Goal: Task Accomplishment & Management: Use online tool/utility

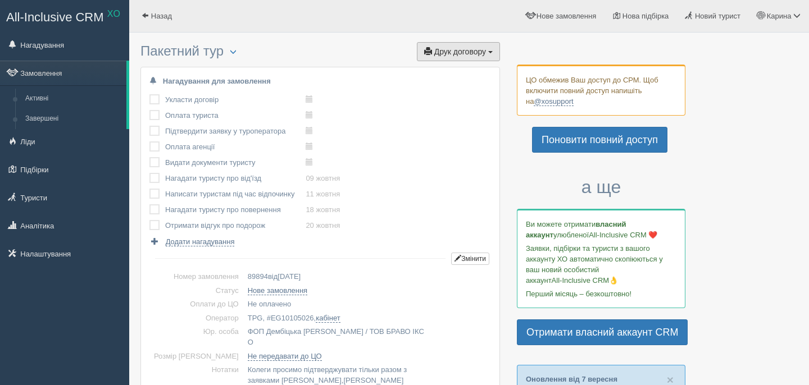
click at [480, 44] on button "Друк договору Друк" at bounding box center [458, 51] width 83 height 19
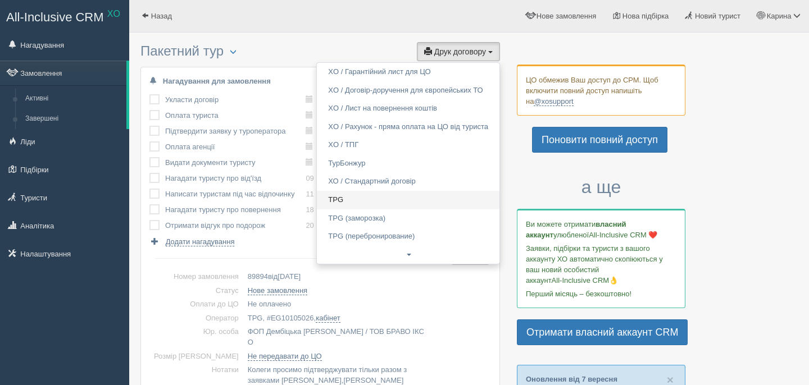
click at [348, 200] on link "TPG" at bounding box center [408, 200] width 183 height 19
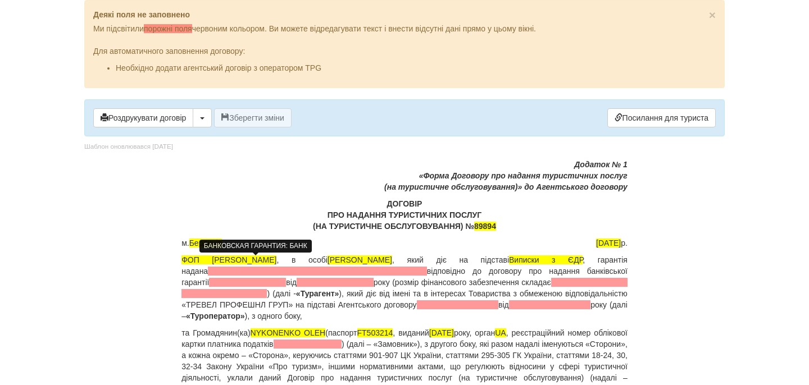
click at [237, 272] on span at bounding box center [317, 271] width 219 height 9
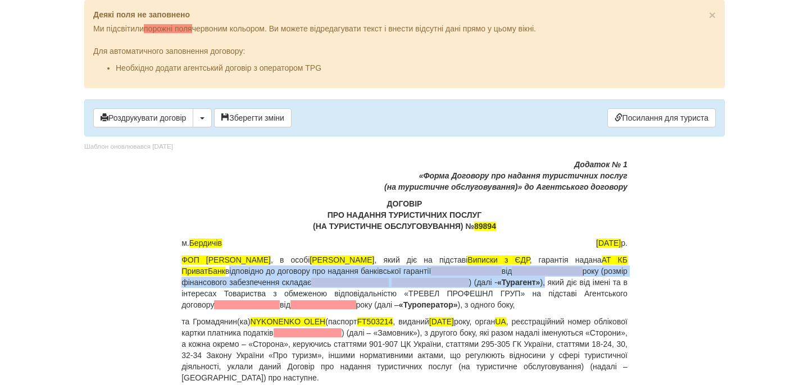
drag, startPoint x: 289, startPoint y: 270, endPoint x: 233, endPoint y: 296, distance: 61.1
click at [233, 296] on p "ФОП Дембіцька Карина Сергіївна , в особі Дембіцька Карина Сергіївна , який діє …" at bounding box center [404, 282] width 446 height 56
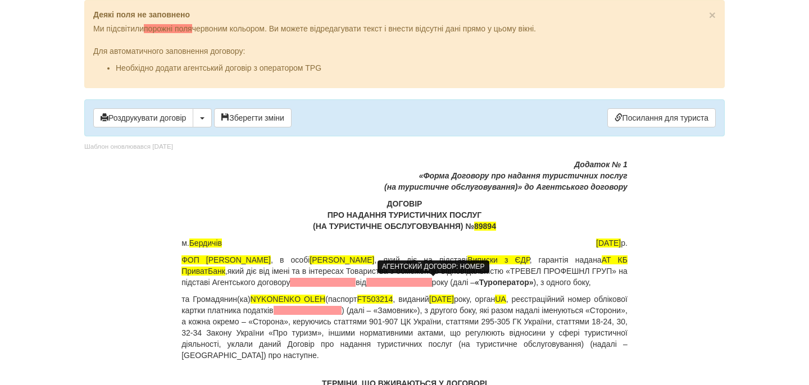
click at [356, 284] on span at bounding box center [323, 282] width 66 height 9
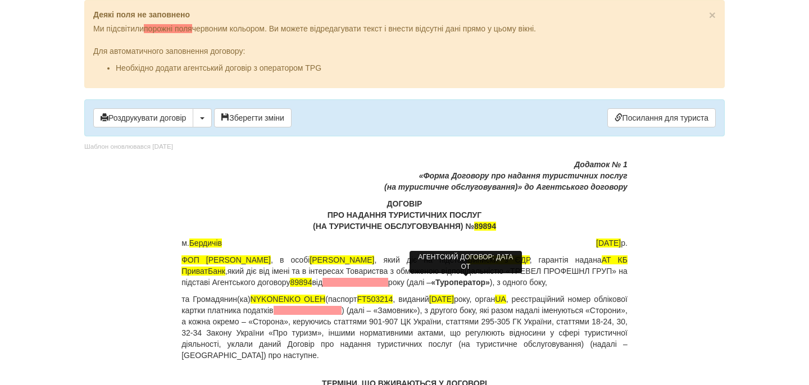
click at [388, 282] on span at bounding box center [355, 282] width 66 height 9
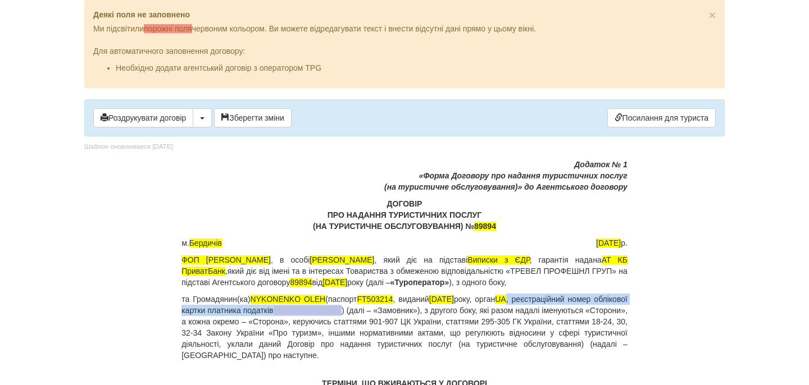
drag, startPoint x: 540, startPoint y: 311, endPoint x: 412, endPoint y: 318, distance: 128.3
click at [411, 318] on p "та Громадянин(ка) NYKONENKO OLEH (паспорт FT503214 , виданий 11.12.2018 року, о…" at bounding box center [404, 327] width 446 height 67
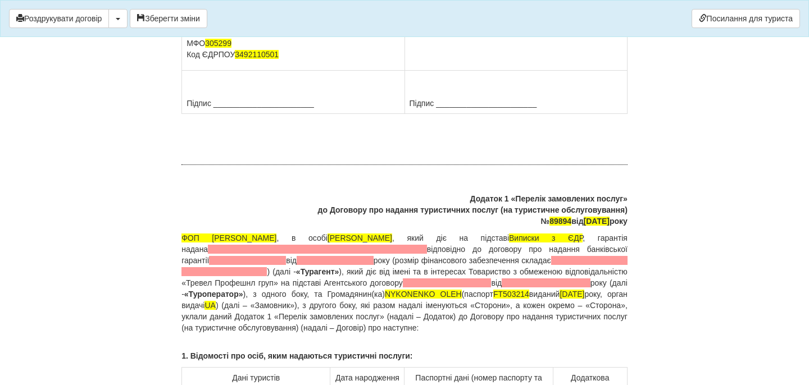
scroll to position [8313, 0]
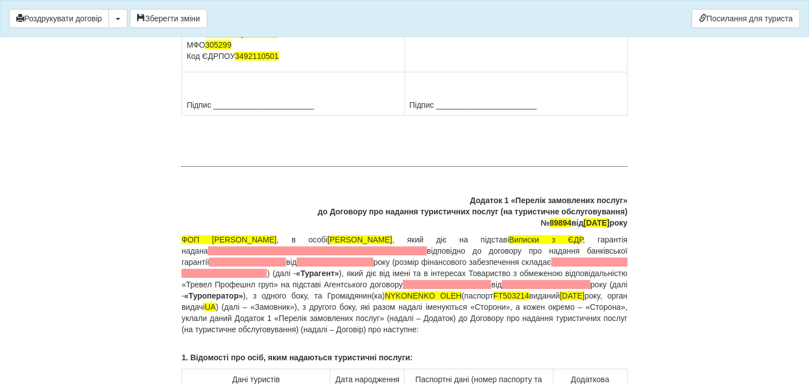
drag, startPoint x: 508, startPoint y: 278, endPoint x: 413, endPoint y: 280, distance: 95.5
drag, startPoint x: 496, startPoint y: 292, endPoint x: 410, endPoint y: 292, distance: 86.0
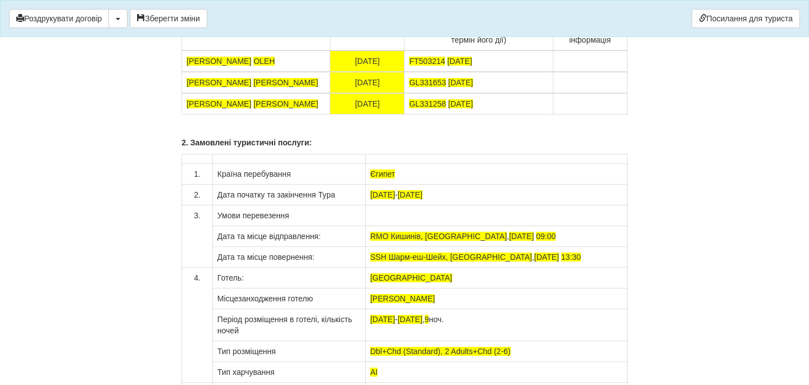
scroll to position [8667, 0]
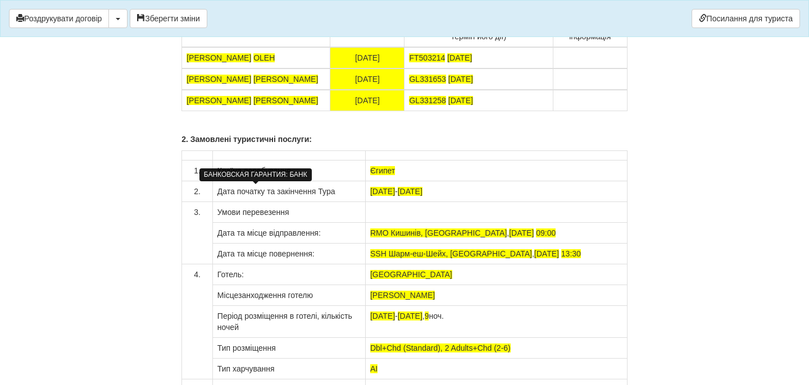
drag, startPoint x: 286, startPoint y: 199, endPoint x: 230, endPoint y: 219, distance: 59.2
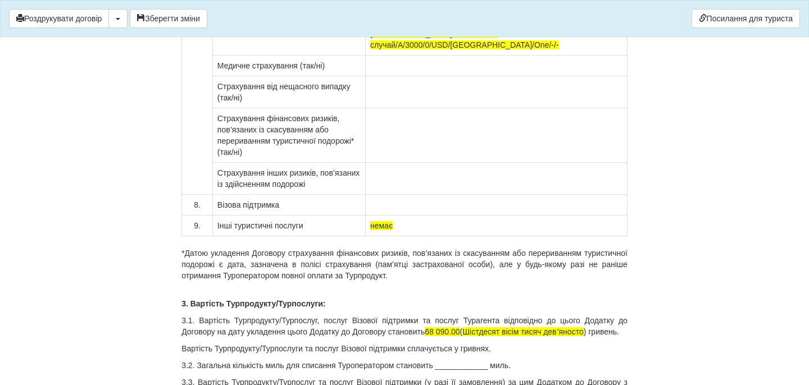
scroll to position [9097, 0]
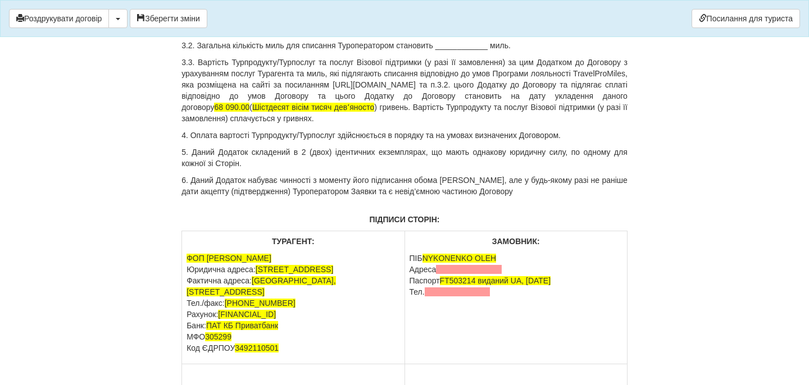
scroll to position [9416, 0]
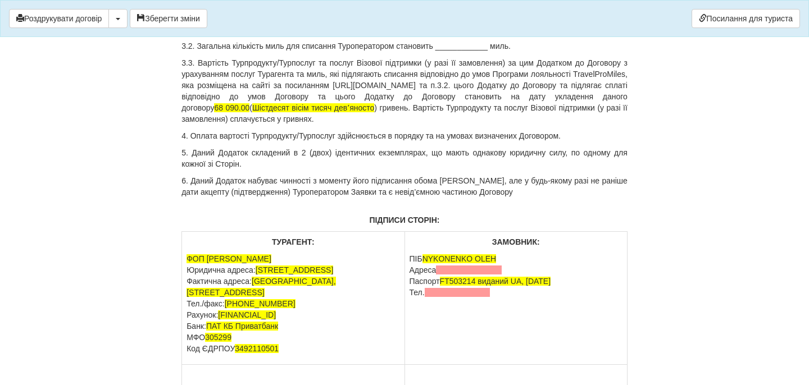
drag, startPoint x: 455, startPoint y: 271, endPoint x: 489, endPoint y: 268, distance: 34.4
click at [489, 18] on p "3.1. Вартість Турпродукту/Турпослуг, послуг Візової підтримки та послуг Тураген…" at bounding box center [404, 7] width 446 height 22
drag, startPoint x: 537, startPoint y: 271, endPoint x: 623, endPoint y: 274, distance: 86.0
click at [572, 17] on span "Шістдесят вісім тисяч девʼяносто" at bounding box center [512, 12] width 121 height 9
click at [257, 18] on p "3.1. Вартість Турпродукту/Турпослуг, послуг Візової підтримки та послуг Тураген…" at bounding box center [404, 7] width 446 height 22
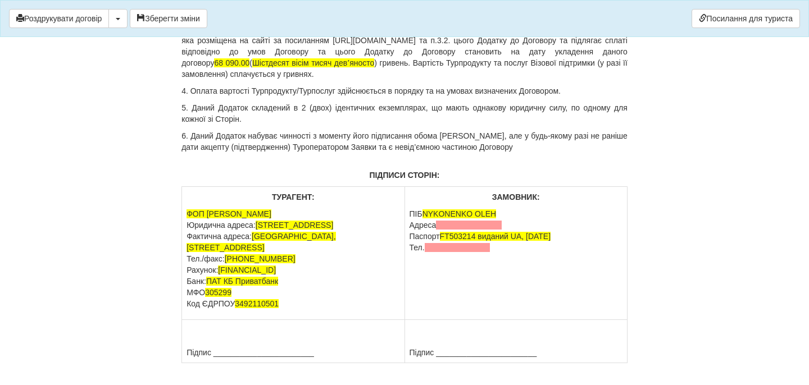
scroll to position [9506, 0]
drag, startPoint x: 493, startPoint y: 258, endPoint x: 180, endPoint y: 258, distance: 312.4
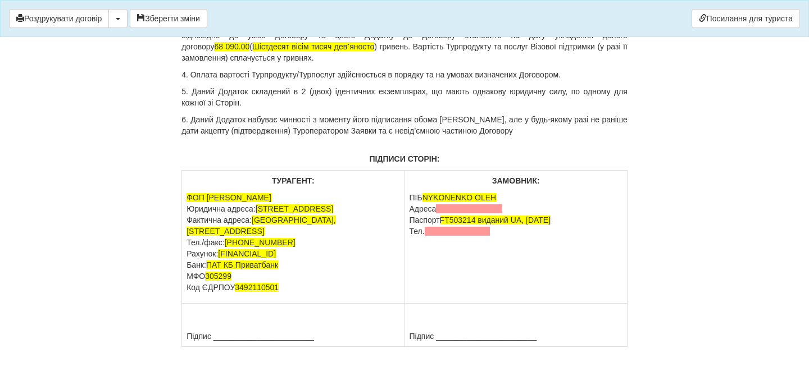
drag, startPoint x: 460, startPoint y: 183, endPoint x: 471, endPoint y: 194, distance: 15.9
copy p "3 000 ( Шістдесят три тисячі грн.00 коп. ) гривень по курсу туроператора 49.51 …"
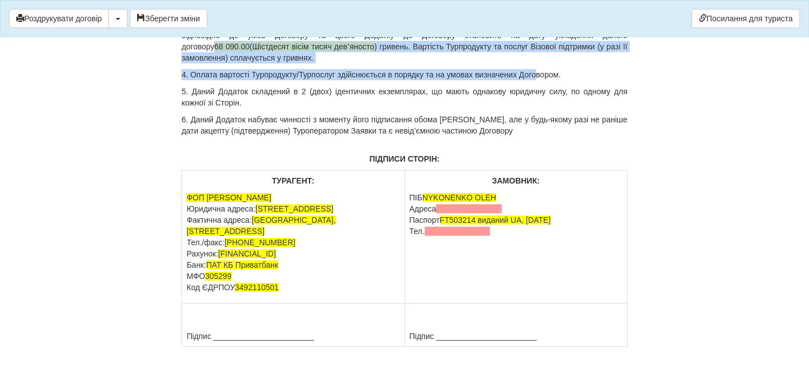
drag, startPoint x: 412, startPoint y: 305, endPoint x: 553, endPoint y: 328, distance: 142.9
click at [557, 63] on p "3.3. Вартість Турпродукту/Турпослуг та послуг Візової підтримки (у разі її замо…" at bounding box center [404, 29] width 446 height 67
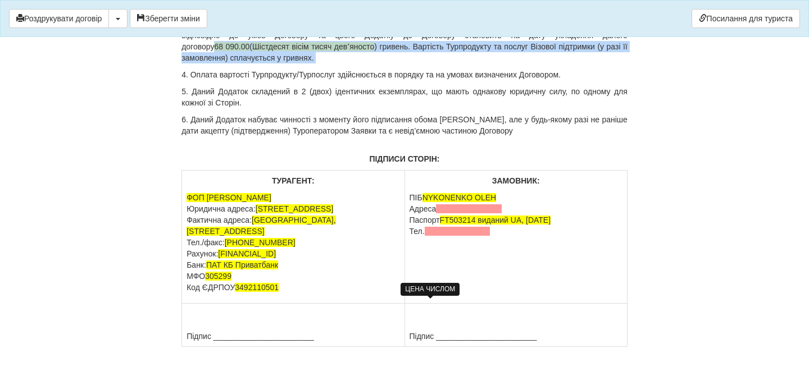
drag, startPoint x: 557, startPoint y: 315, endPoint x: 412, endPoint y: 304, distance: 144.8
click at [412, 63] on p "3.3. Вартість Турпродукту/Турпослуг та послуг Візової підтримки (у разі її замо…" at bounding box center [404, 29] width 446 height 67
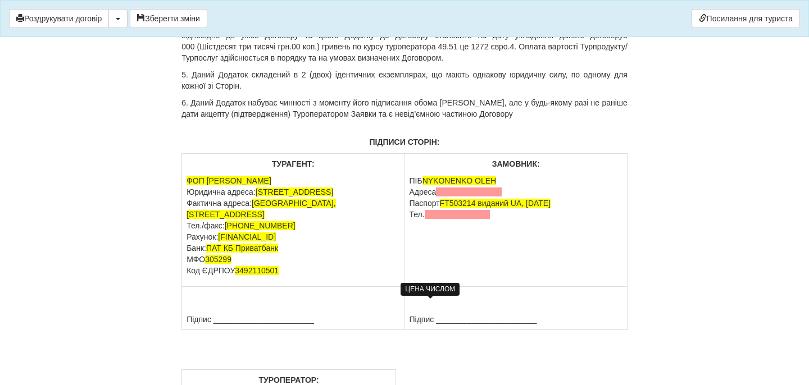
click at [400, 63] on p "3.3. Вартість Турпродукту/Турпослуг та послуг Візової підтримки (у разі її замо…" at bounding box center [404, 29] width 446 height 67
click at [399, 63] on p "3.3. Вартість Турпродукту/Турпослуг та послуг Візової підтримки (у разі її замо…" at bounding box center [404, 29] width 446 height 67
click at [313, 62] on span "4. Оплата вартості Турпродукту/Турпослуг здійснюється в порядку та на умовах ви…" at bounding box center [404, 52] width 446 height 20
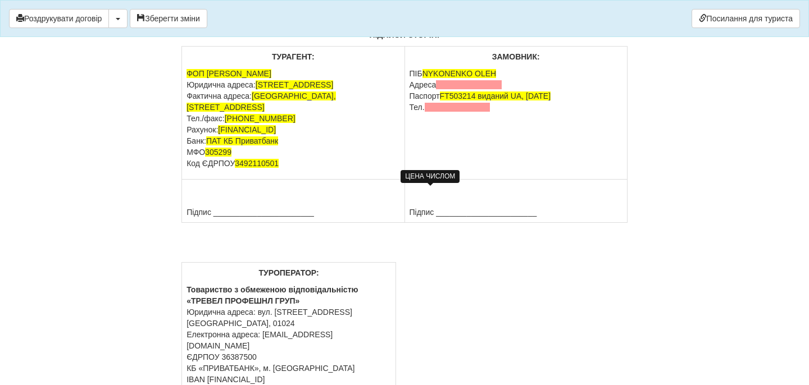
scroll to position [9865, 0]
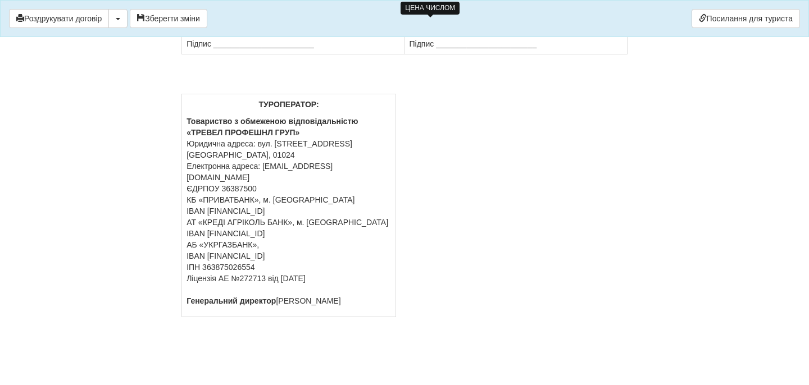
drag, startPoint x: 508, startPoint y: 106, endPoint x: 405, endPoint y: 107, distance: 103.4
drag, startPoint x: 407, startPoint y: 109, endPoint x: 502, endPoint y: 108, distance: 95.0
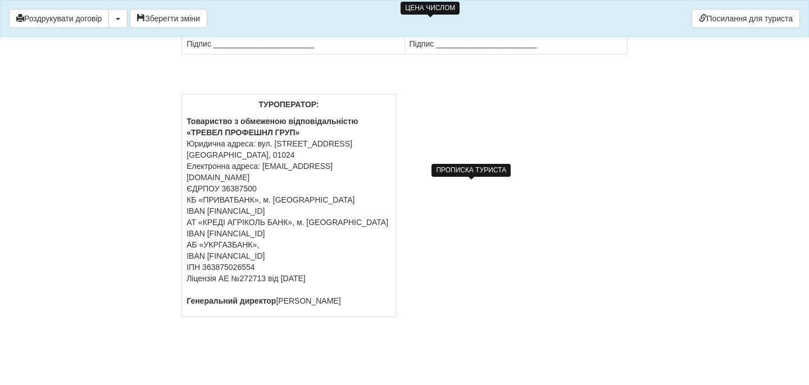
drag, startPoint x: 497, startPoint y: 117, endPoint x: 409, endPoint y: 117, distance: 87.6
click at [192, 17] on button "Зберегти зміни" at bounding box center [169, 18] width 78 height 19
click at [89, 20] on button "Роздрукувати договір" at bounding box center [59, 18] width 100 height 19
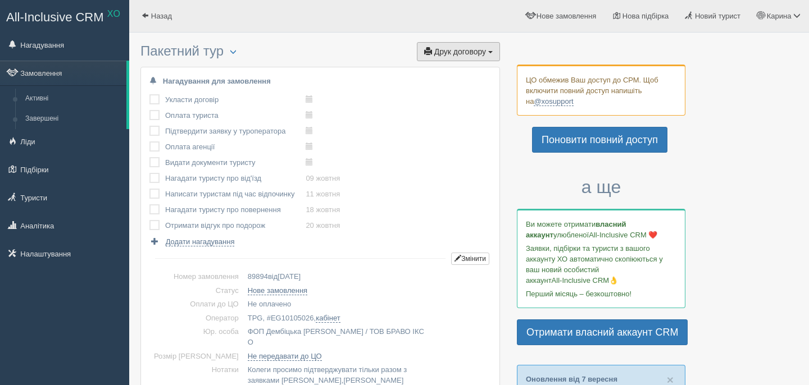
click at [465, 54] on span "Друк договору" at bounding box center [460, 51] width 52 height 9
click at [479, 52] on span "Друк договору" at bounding box center [460, 51] width 52 height 9
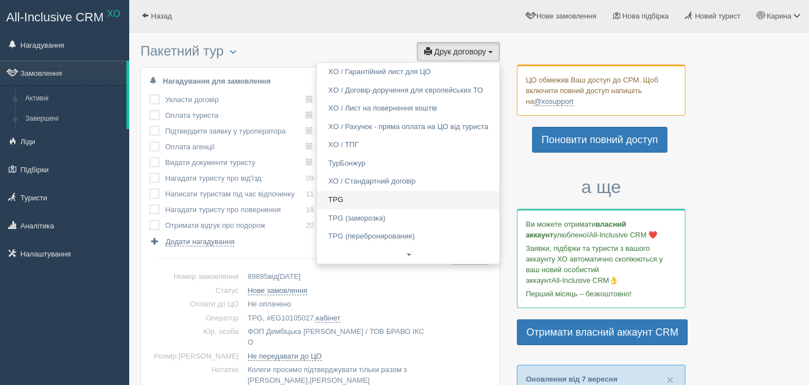
click at [389, 193] on link "TPG" at bounding box center [408, 200] width 183 height 19
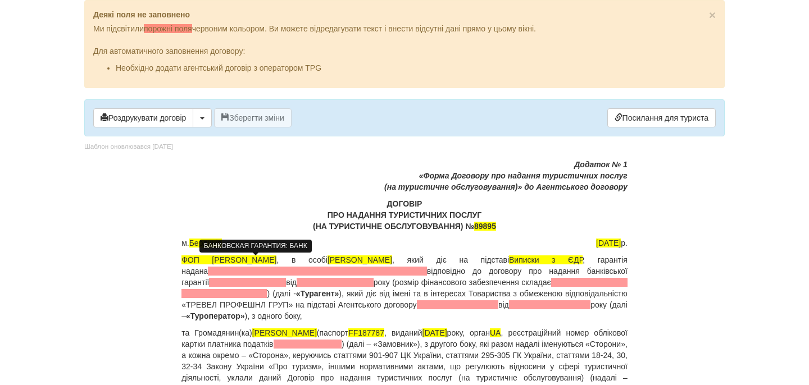
click at [274, 275] on span at bounding box center [317, 271] width 219 height 9
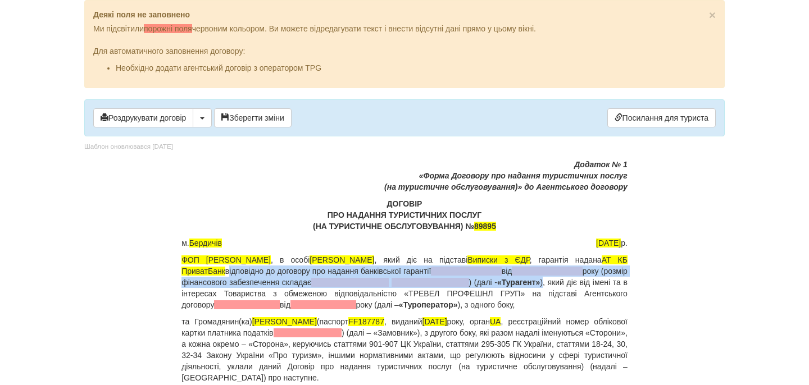
drag, startPoint x: 287, startPoint y: 273, endPoint x: 231, endPoint y: 291, distance: 59.0
click at [231, 291] on p "ФОП Дембіцька Карина Сергіївна , в особі Дембіцька Карина Сергіївна , який діє …" at bounding box center [404, 282] width 446 height 56
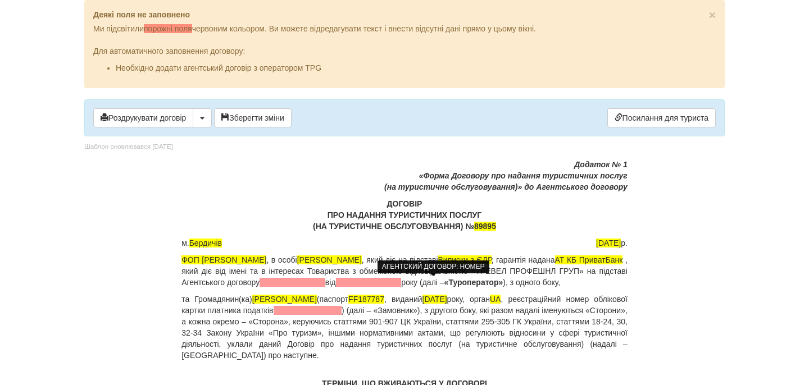
click at [325, 280] on span at bounding box center [293, 282] width 66 height 9
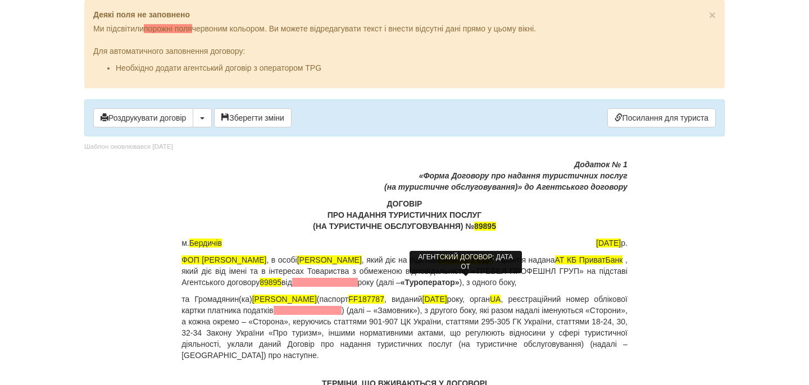
click at [358, 282] on span at bounding box center [325, 282] width 66 height 9
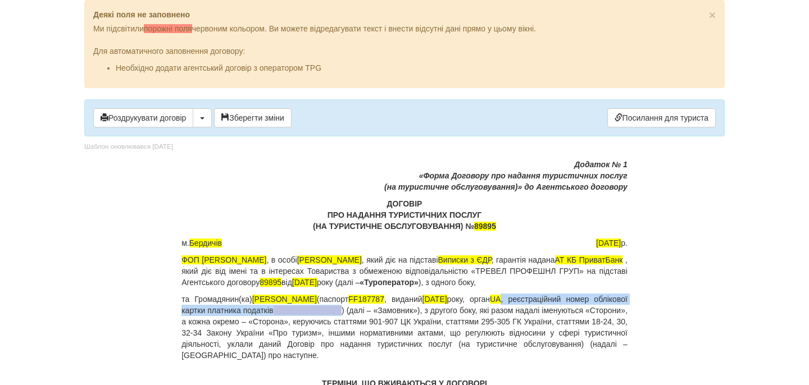
drag, startPoint x: 564, startPoint y: 313, endPoint x: 416, endPoint y: 320, distance: 147.9
click at [416, 320] on p "та Громадянин(ка) NYKONENKO LIUBOV (паспорт FF187787 , виданий 09.11.2016 року,…" at bounding box center [404, 327] width 446 height 67
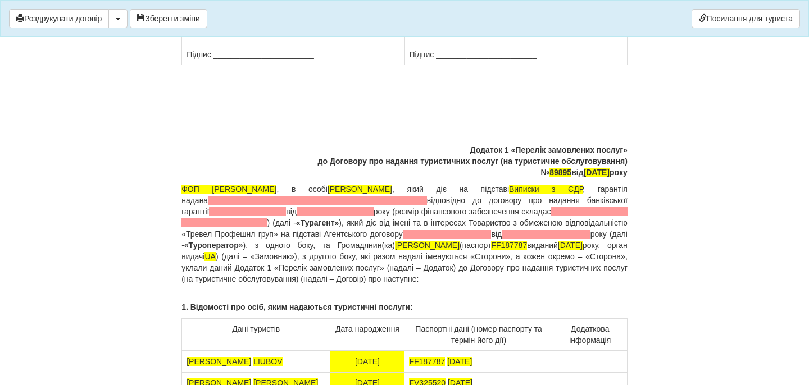
scroll to position [8398, 0]
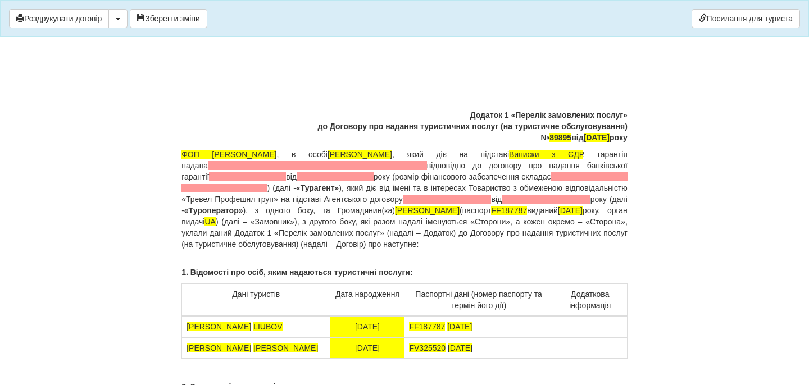
drag, startPoint x: 507, startPoint y: 196, endPoint x: 410, endPoint y: 197, distance: 96.6
drag, startPoint x: 492, startPoint y: 206, endPoint x: 408, endPoint y: 206, distance: 83.7
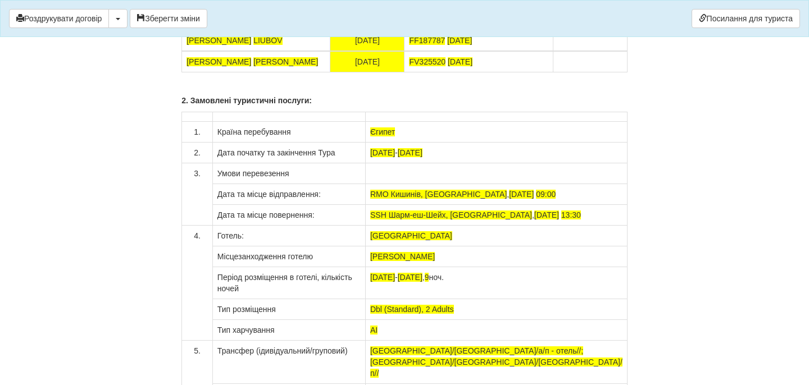
scroll to position [8714, 0]
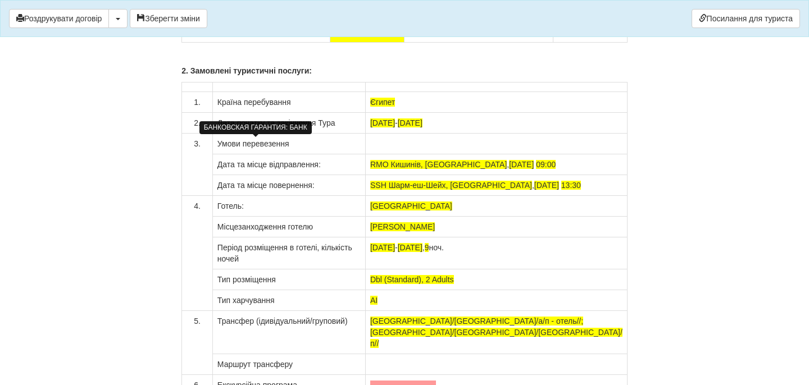
drag, startPoint x: 288, startPoint y: 153, endPoint x: 231, endPoint y: 171, distance: 59.2
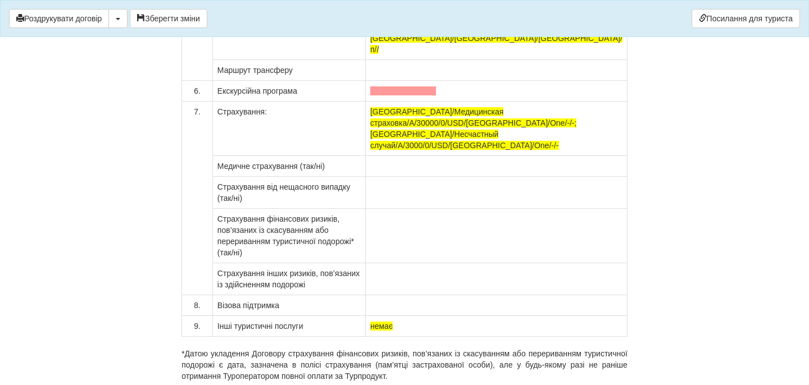
scroll to position [9019, 0]
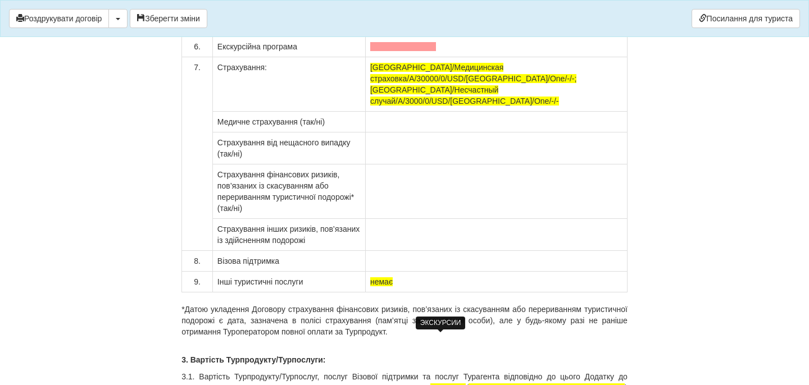
click at [436, 51] on span at bounding box center [403, 46] width 66 height 9
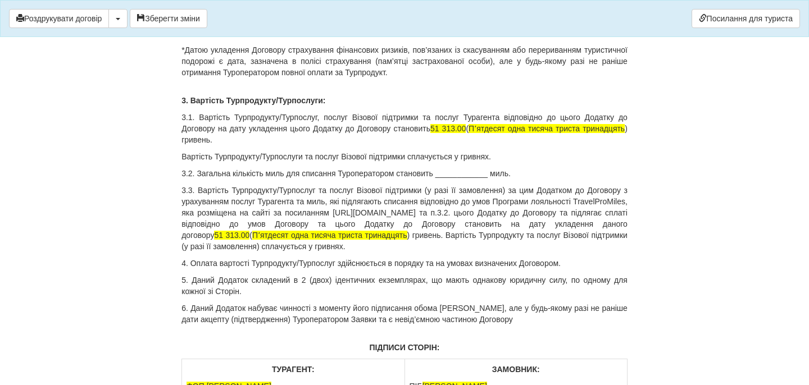
scroll to position [9275, 0]
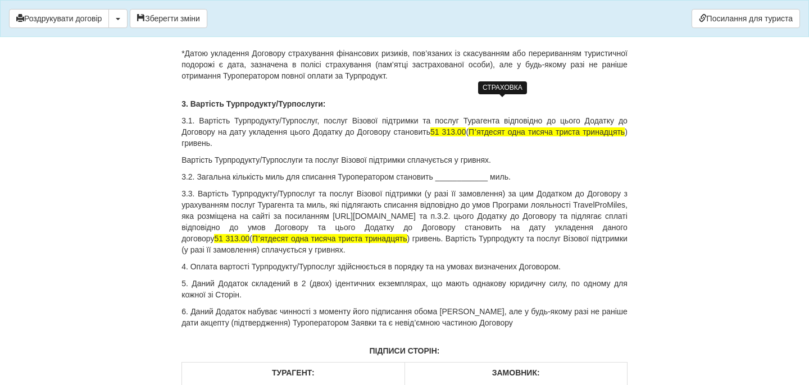
drag, startPoint x: 410, startPoint y: 102, endPoint x: 434, endPoint y: 102, distance: 24.7
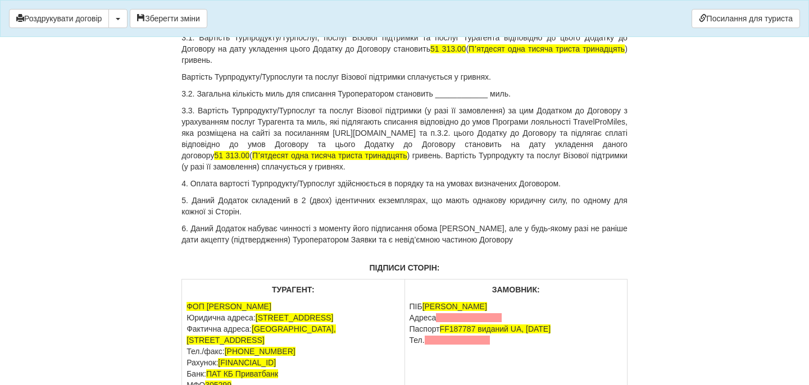
scroll to position [9526, 0]
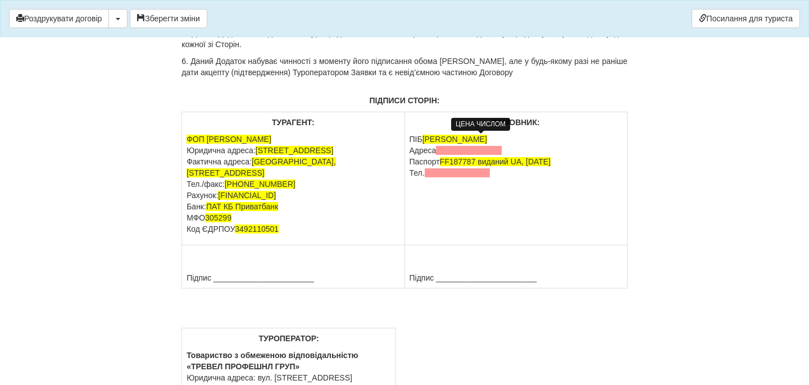
drag, startPoint x: 463, startPoint y: 139, endPoint x: 497, endPoint y: 142, distance: 33.8
drag, startPoint x: 506, startPoint y: 140, endPoint x: 224, endPoint y: 153, distance: 281.8
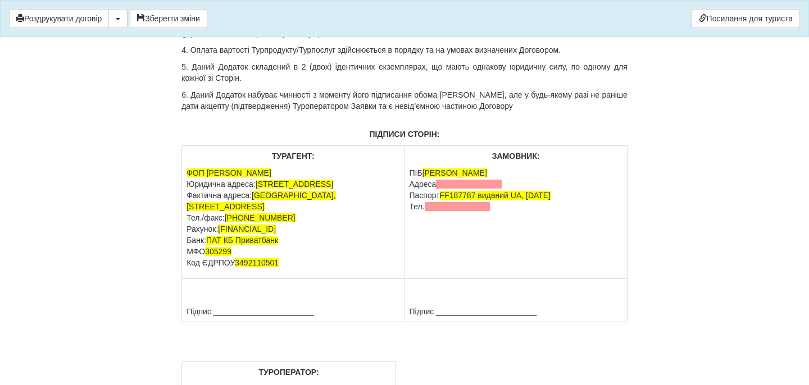
drag, startPoint x: 526, startPoint y: 220, endPoint x: 174, endPoint y: 218, distance: 352.3
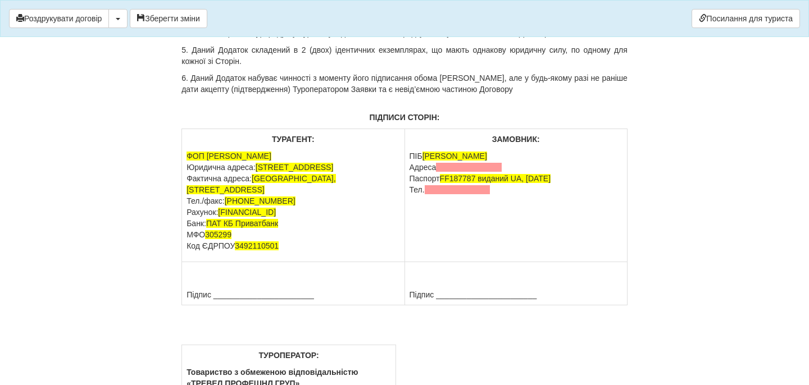
drag, startPoint x: 447, startPoint y: 140, endPoint x: 451, endPoint y: 146, distance: 7.3
copy p "48 000 ( сорок вісім тисяч грн.00 коп. ) гривень по курсу туроператора 49.51 це…"
drag, startPoint x: 412, startPoint y: 264, endPoint x: 590, endPoint y: 274, distance: 178.4
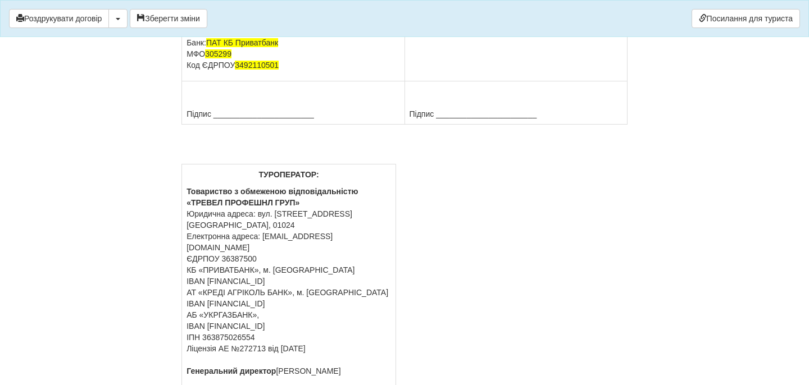
scroll to position [9797, 0]
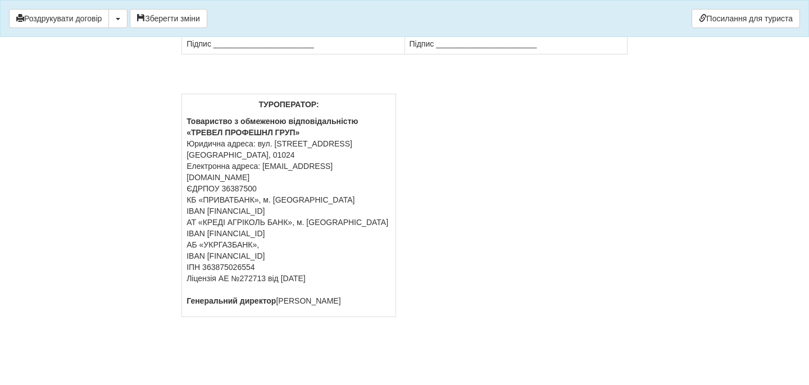
drag, startPoint x: 508, startPoint y: 154, endPoint x: 411, endPoint y: 158, distance: 97.3
drag, startPoint x: 496, startPoint y: 171, endPoint x: 408, endPoint y: 170, distance: 87.6
click at [203, 25] on button "Зберегти зміни" at bounding box center [169, 18] width 78 height 19
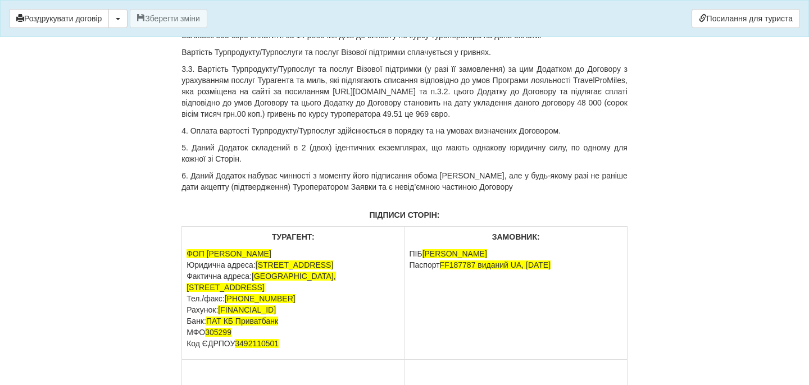
scroll to position [9418, 0]
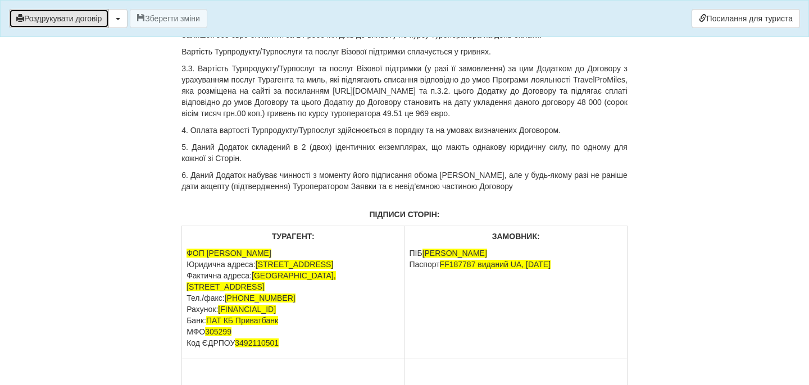
click at [107, 19] on button "Роздрукувати договір" at bounding box center [59, 18] width 100 height 19
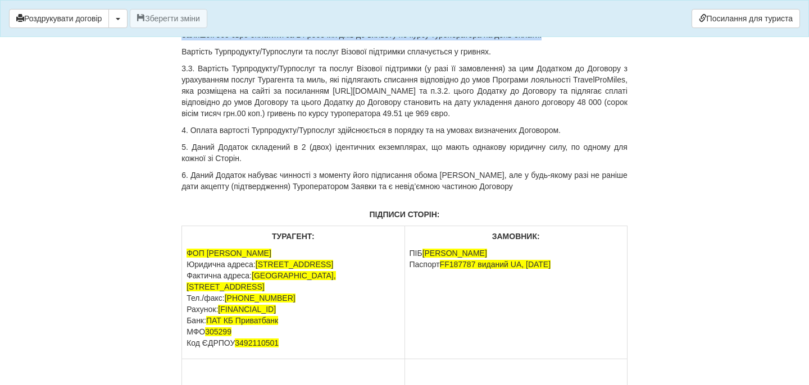
drag, startPoint x: 445, startPoint y: 250, endPoint x: 560, endPoint y: 297, distance: 123.7
copy div "48 000 ( сорок вісім тисяч грн.00 коп. ) гривень по курсу туроператора 49.51 це…"
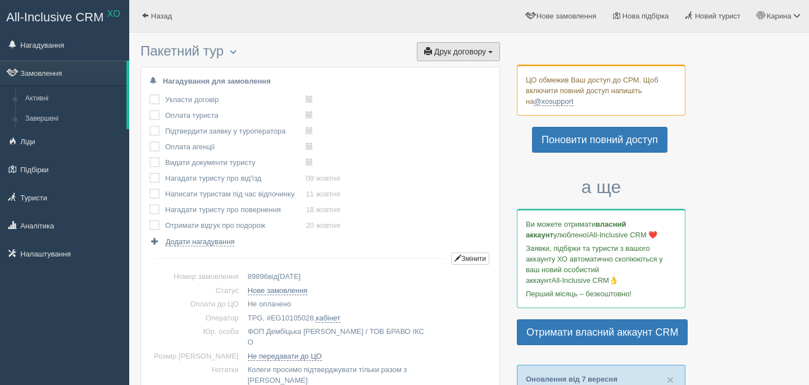
click at [429, 49] on button "Друк договору Друк" at bounding box center [458, 51] width 83 height 19
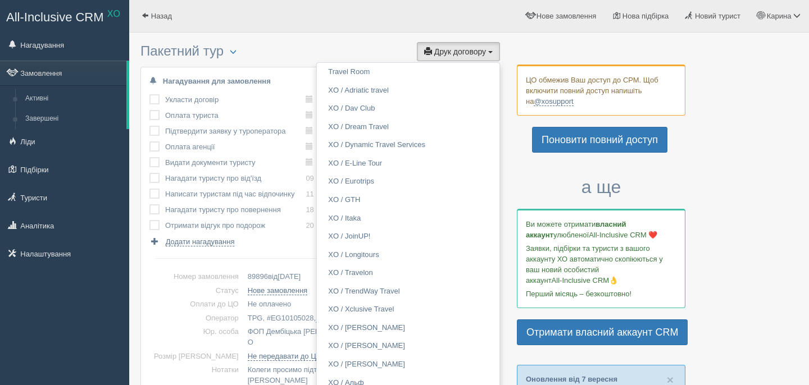
click at [215, 111] on td "Оплата туриста" at bounding box center [235, 116] width 140 height 16
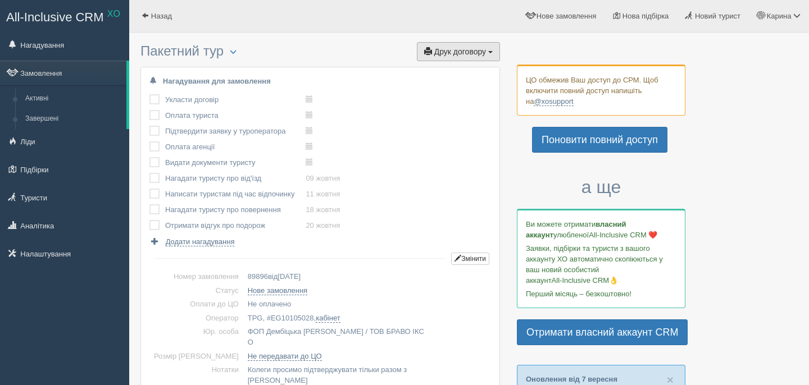
click at [434, 54] on span "Друк договору" at bounding box center [460, 51] width 52 height 9
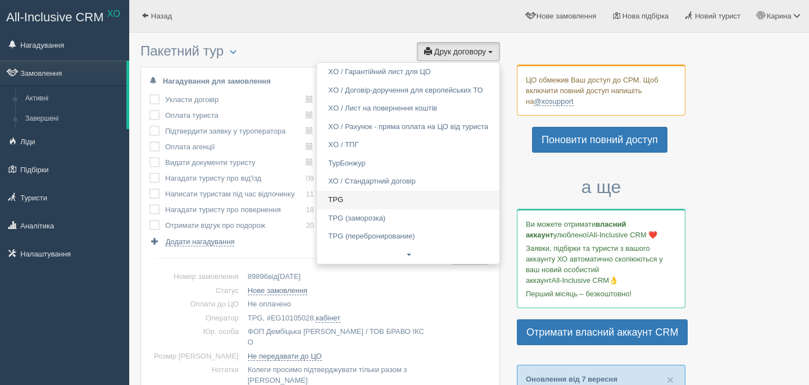
click at [374, 202] on link "TPG" at bounding box center [408, 200] width 183 height 19
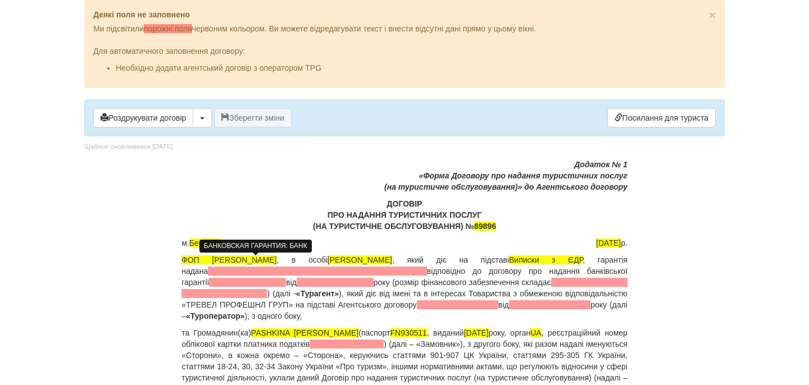
click at [278, 272] on span at bounding box center [317, 271] width 219 height 9
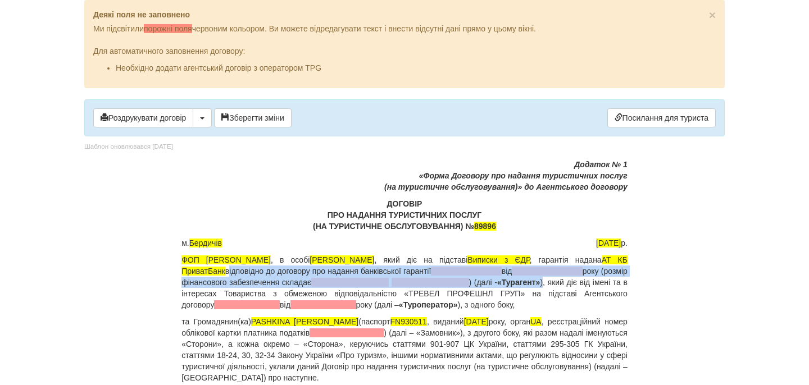
drag, startPoint x: 288, startPoint y: 272, endPoint x: 231, endPoint y: 289, distance: 59.2
click at [231, 289] on p "ФОП [PERSON_NAME] , в особі [PERSON_NAME] , який діє на підставі Виписки з [GEO…" at bounding box center [404, 282] width 446 height 56
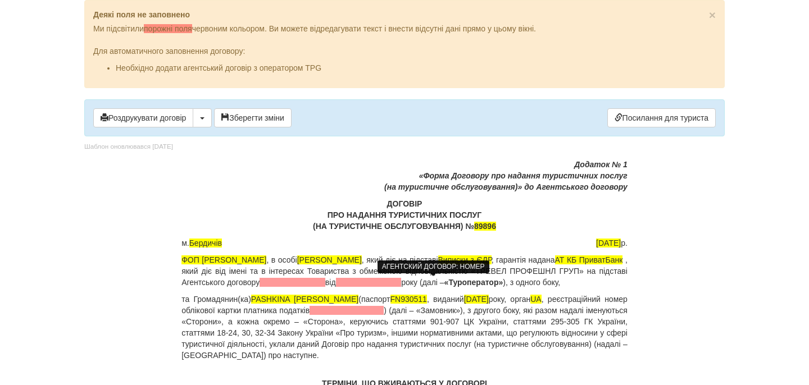
click at [325, 282] on span at bounding box center [293, 282] width 66 height 9
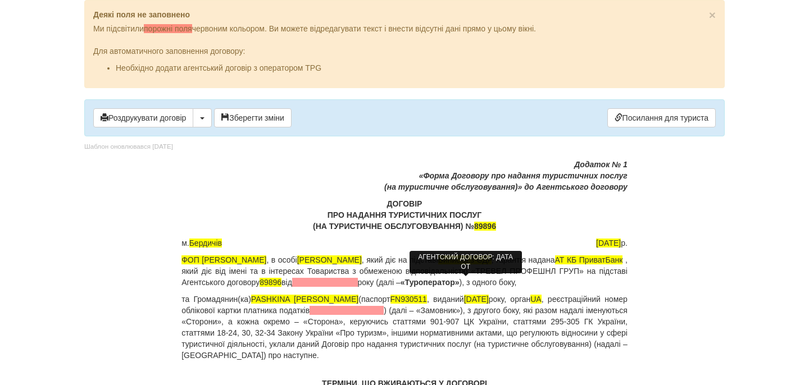
click at [358, 286] on span at bounding box center [325, 282] width 66 height 9
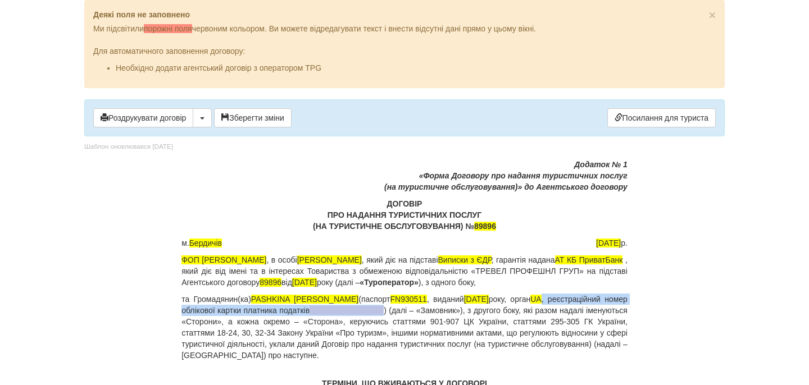
drag, startPoint x: 539, startPoint y: 311, endPoint x: 411, endPoint y: 320, distance: 128.4
click at [411, 320] on p "та Громадянин(ка) PASHKINA [PERSON_NAME] (паспорт [PASSPORT] , виданий [DATE], …" at bounding box center [404, 327] width 446 height 67
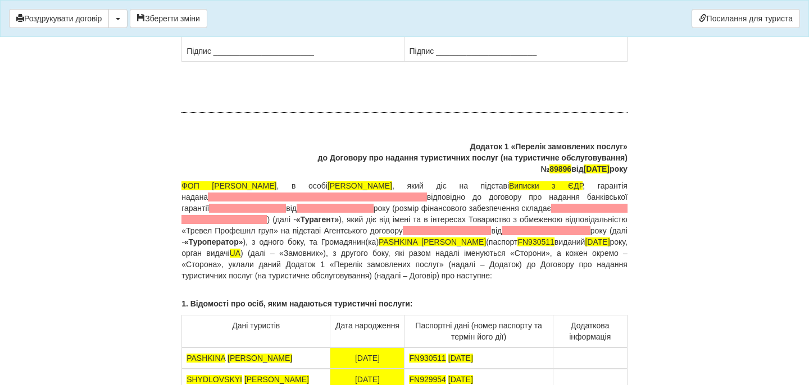
scroll to position [8366, 0]
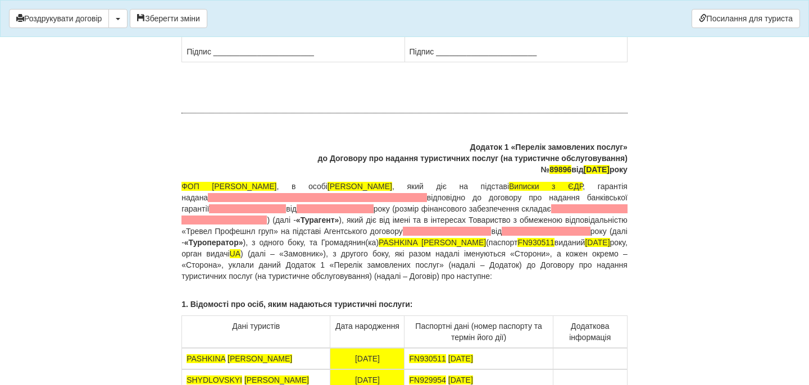
drag, startPoint x: 508, startPoint y: 225, endPoint x: 407, endPoint y: 225, distance: 100.6
drag, startPoint x: 498, startPoint y: 239, endPoint x: 408, endPoint y: 239, distance: 89.9
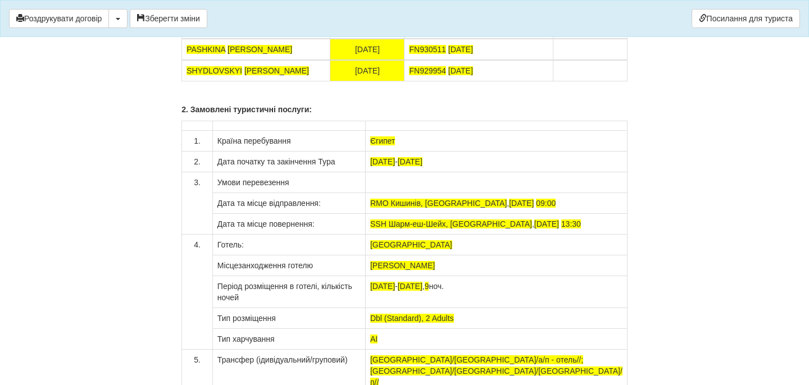
scroll to position [8711, 0]
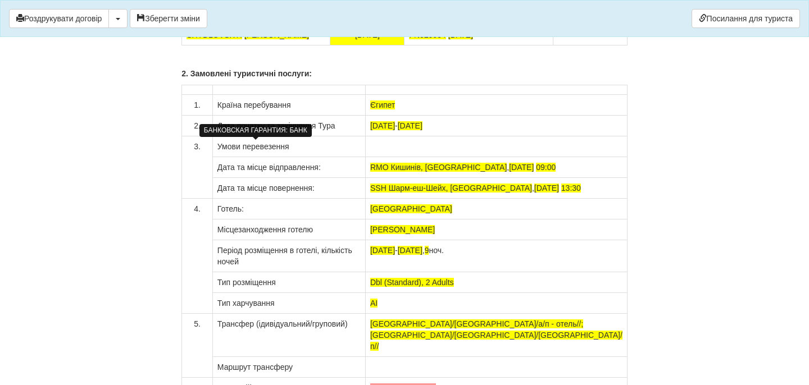
drag, startPoint x: 289, startPoint y: 158, endPoint x: 231, endPoint y: 177, distance: 60.9
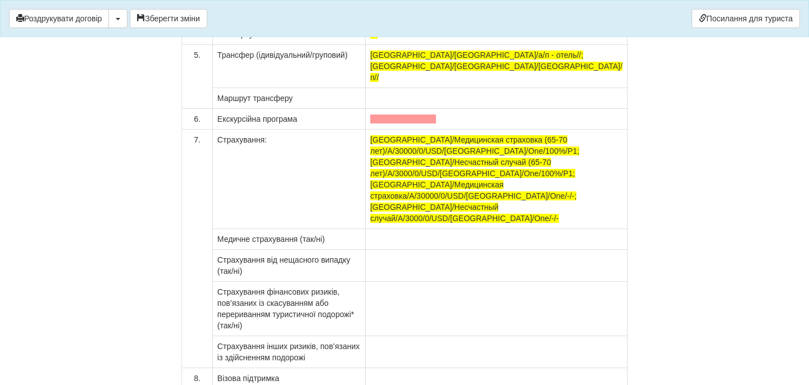
scroll to position [8991, 0]
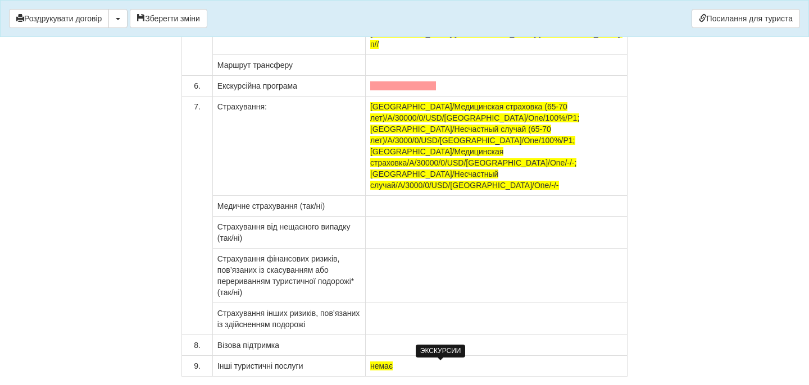
click at [436, 90] on span at bounding box center [403, 85] width 66 height 9
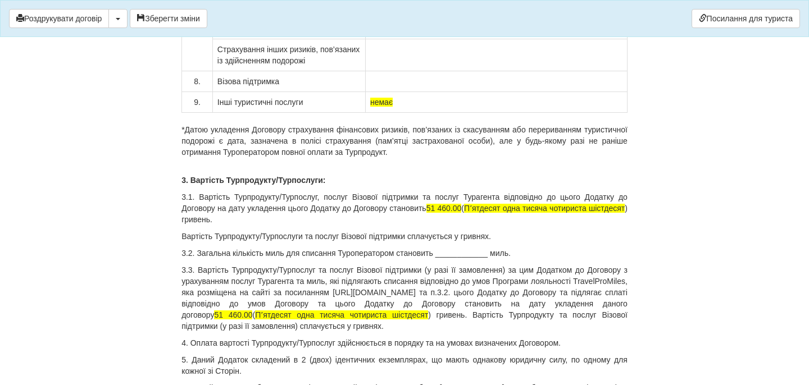
scroll to position [9231, 0]
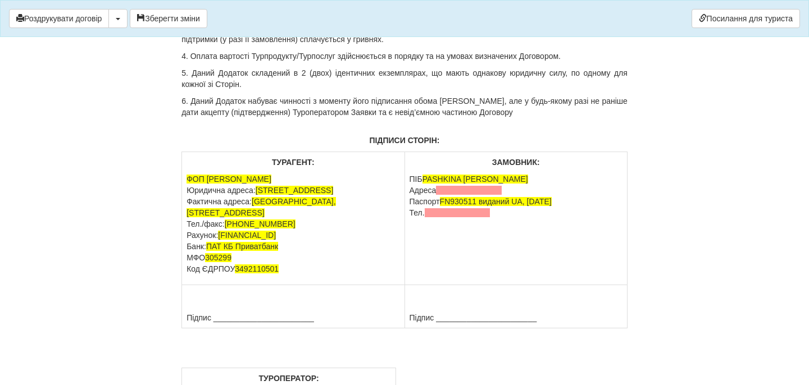
scroll to position [9581, 0]
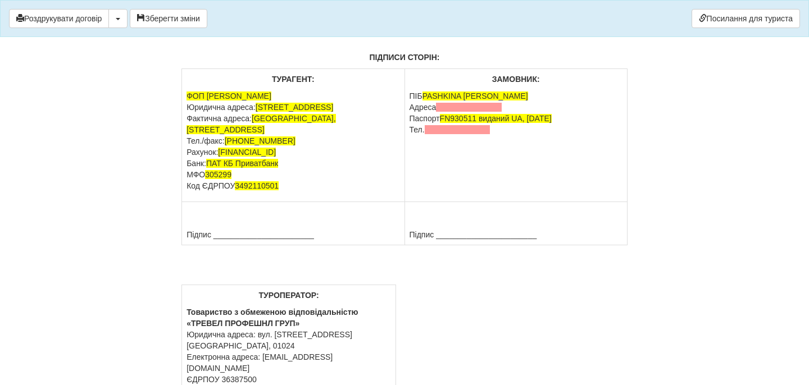
drag, startPoint x: 408, startPoint y: 236, endPoint x: 575, endPoint y: 251, distance: 167.5
drag, startPoint x: 453, startPoint y: 130, endPoint x: 470, endPoint y: 141, distance: 20.3
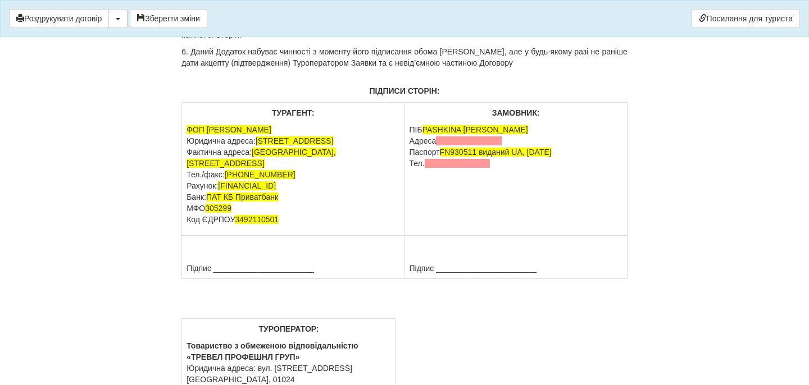
copy span "48 000 (сорок вісім тисяч грн.00 коп.) гривень по курсу туроператора 49.51 це 9…"
drag, startPoint x: 527, startPoint y: 212, endPoint x: 180, endPoint y: 211, distance: 347.2
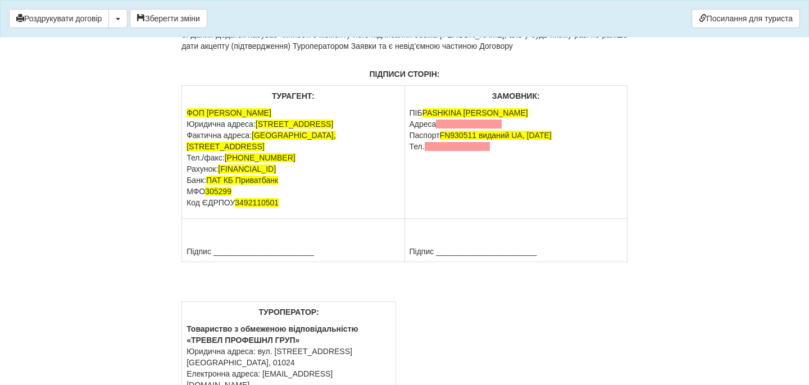
drag, startPoint x: 407, startPoint y: 255, endPoint x: 588, endPoint y: 266, distance: 181.3
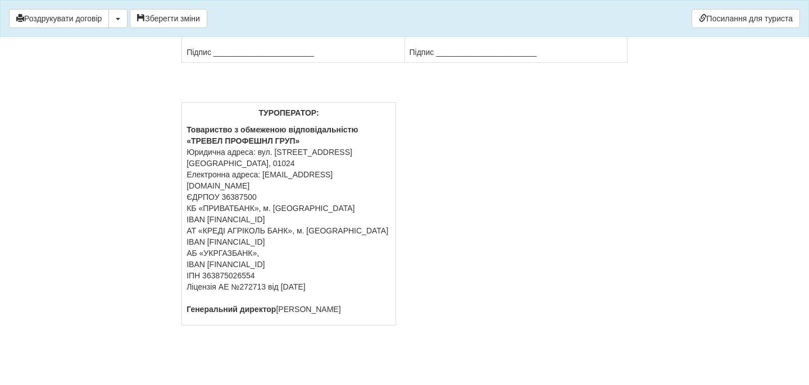
scroll to position [9914, 0]
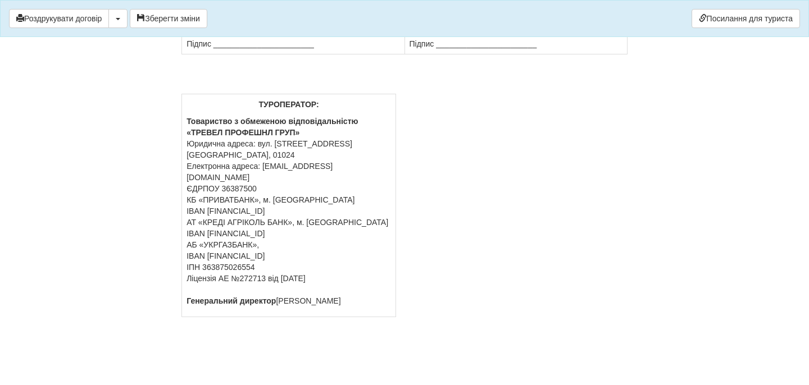
drag, startPoint x: 512, startPoint y: 85, endPoint x: 406, endPoint y: 86, distance: 106.2
drag, startPoint x: 495, startPoint y: 97, endPoint x: 409, endPoint y: 97, distance: 86.0
click at [181, 23] on button "Зберегти зміни" at bounding box center [169, 18] width 78 height 19
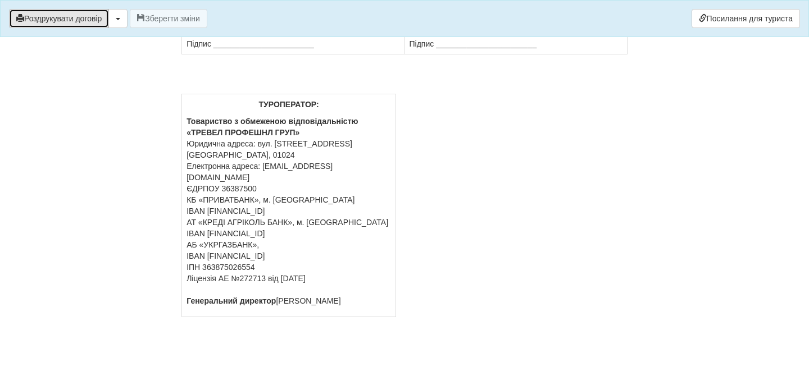
click at [74, 17] on button "Роздрукувати договір" at bounding box center [59, 18] width 100 height 19
